Goal: Navigation & Orientation: Find specific page/section

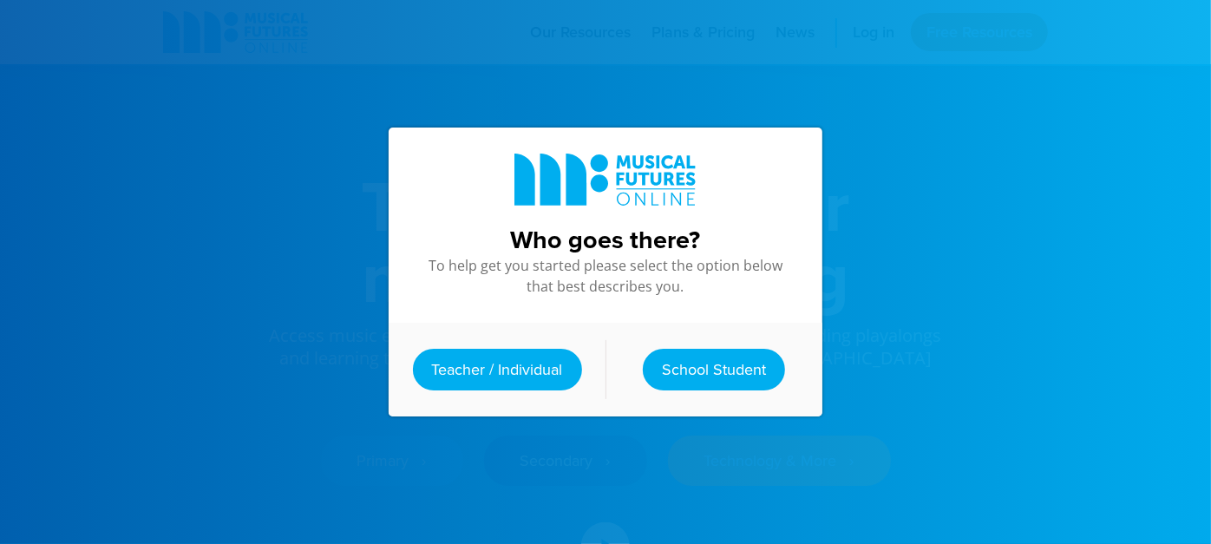
drag, startPoint x: 625, startPoint y: 154, endPoint x: 733, endPoint y: 191, distance: 114.7
click at [733, 191] on div at bounding box center [605, 181] width 364 height 54
click at [483, 374] on link "Teacher / Individual" at bounding box center [497, 370] width 169 height 42
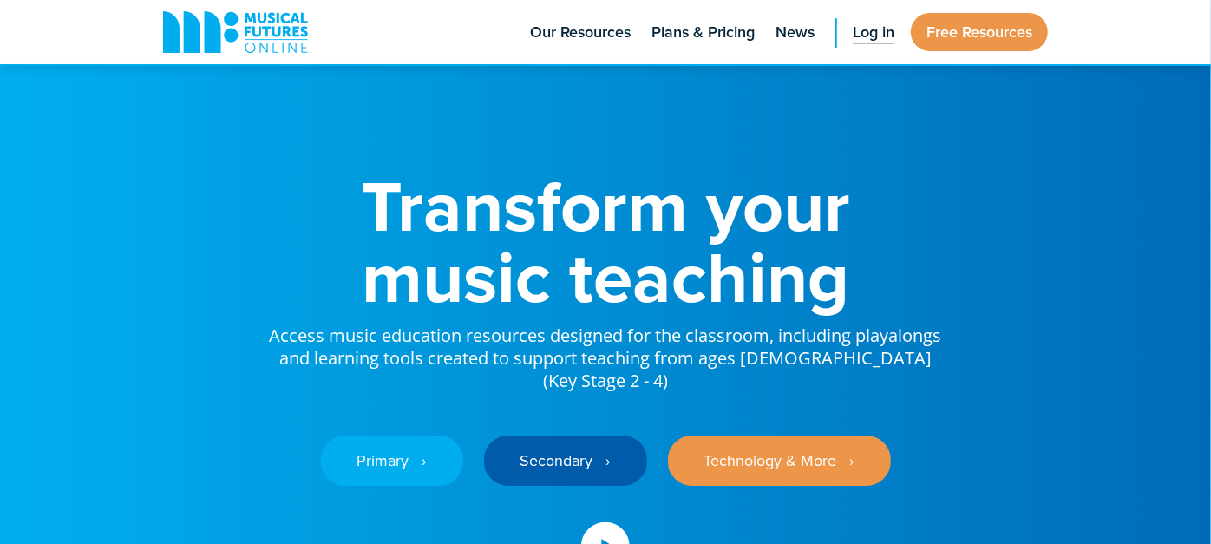
click at [883, 36] on span "Log in" at bounding box center [874, 32] width 42 height 23
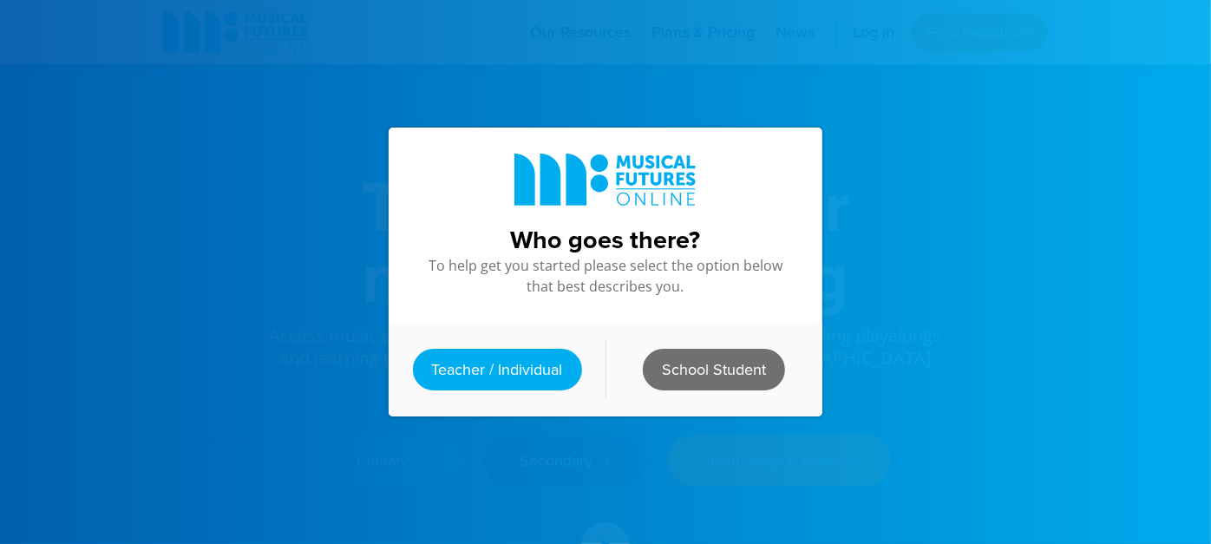
click at [720, 363] on link "School Student" at bounding box center [714, 370] width 142 height 42
